Goal: Task Accomplishment & Management: Manage account settings

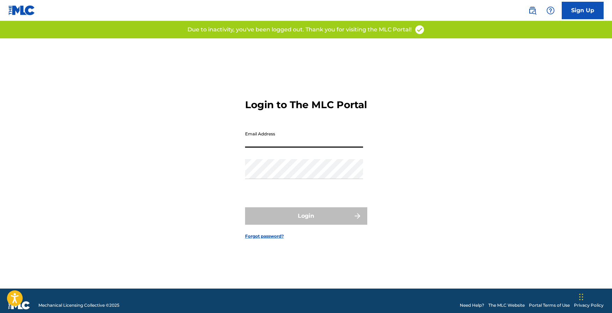
click at [286, 143] on input "Email Address" at bounding box center [304, 138] width 118 height 20
type input "[EMAIL_ADDRESS][DOMAIN_NAME]"
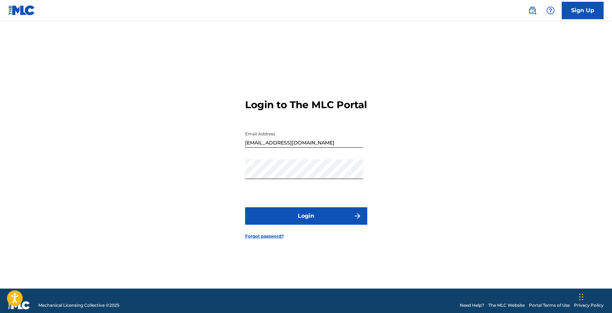
click at [317, 223] on button "Login" at bounding box center [306, 215] width 122 height 17
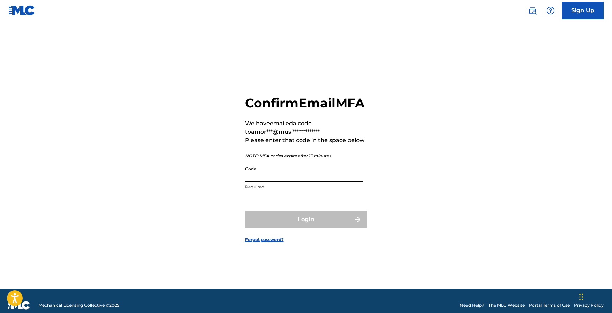
click at [340, 182] on input "Code" at bounding box center [304, 173] width 118 height 20
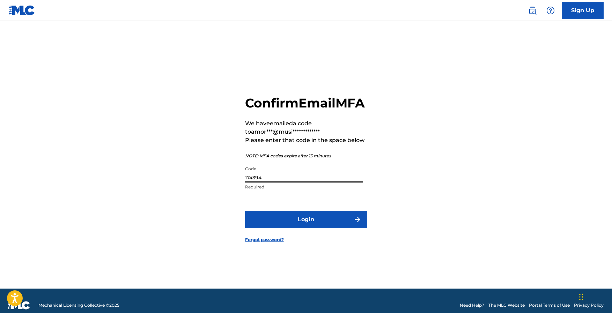
type input "174394"
click at [326, 228] on button "Login" at bounding box center [306, 219] width 122 height 17
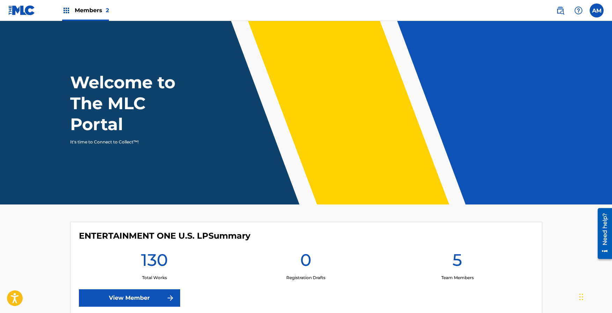
scroll to position [146, 0]
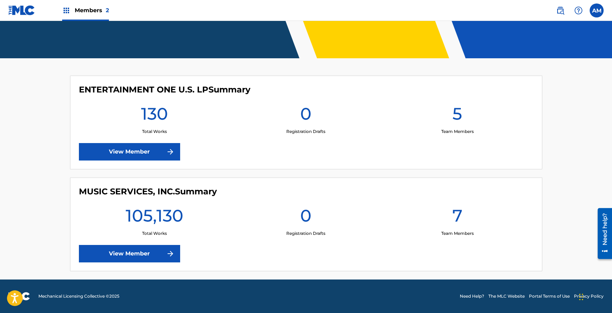
click at [112, 249] on link "View Member" at bounding box center [129, 253] width 101 height 17
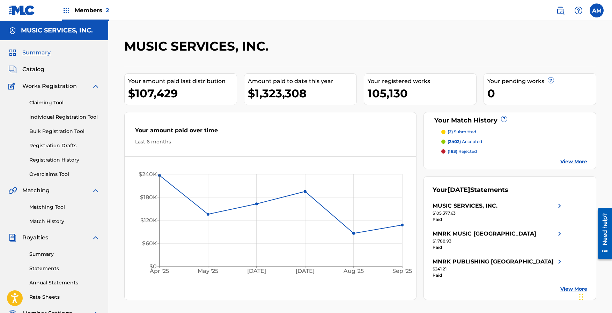
click at [463, 131] on p "(2) submitted" at bounding box center [462, 132] width 29 height 6
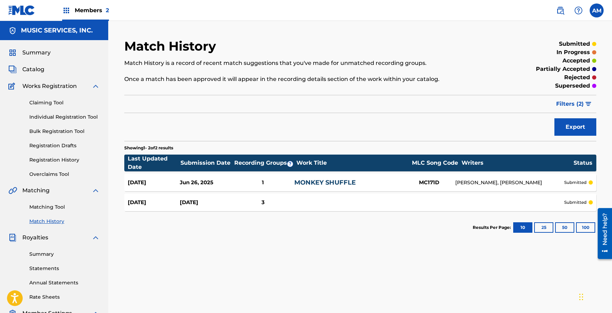
click at [43, 207] on link "Matching Tool" at bounding box center [64, 207] width 71 height 7
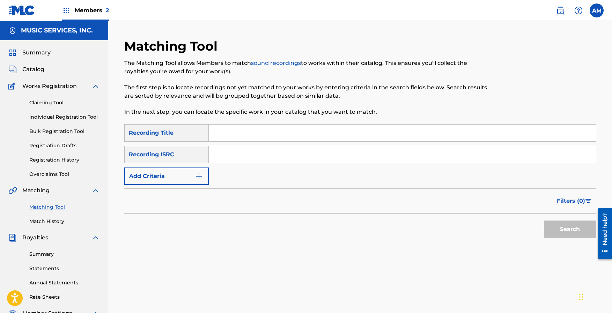
click at [41, 221] on link "Match History" at bounding box center [64, 221] width 71 height 7
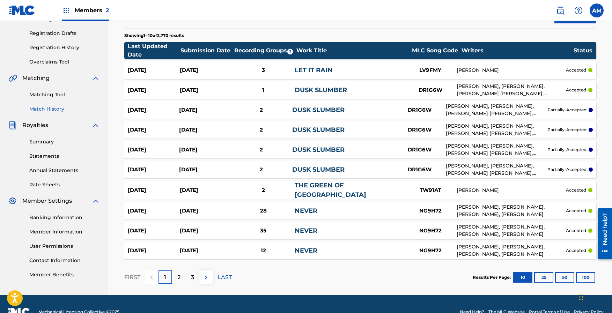
scroll to position [127, 0]
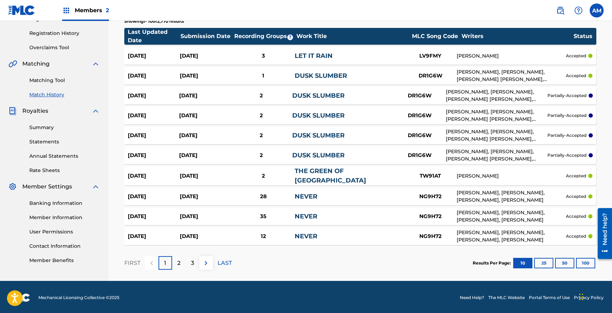
click at [206, 263] on img at bounding box center [206, 263] width 8 height 8
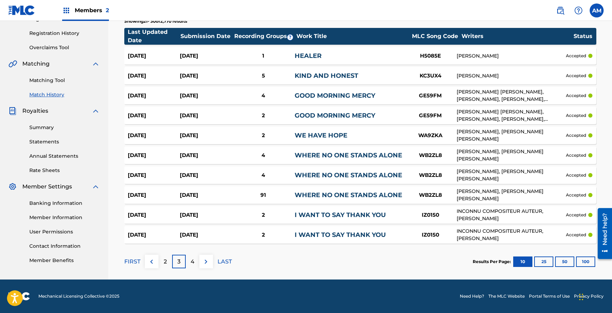
click at [206, 263] on img at bounding box center [206, 262] width 8 height 8
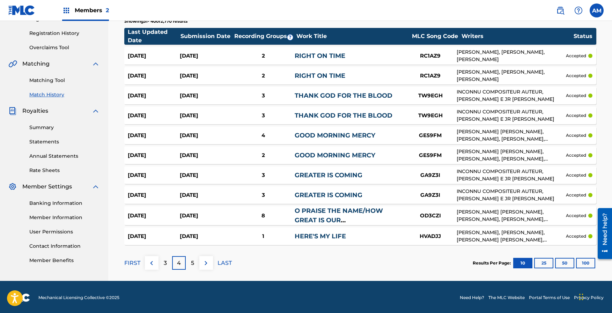
click at [206, 263] on img at bounding box center [206, 263] width 8 height 8
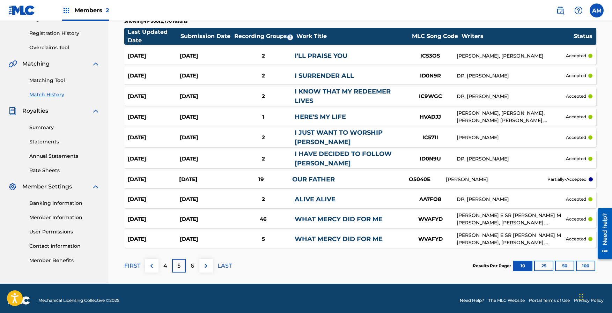
click at [206, 263] on img at bounding box center [206, 266] width 8 height 8
